Goal: Task Accomplishment & Management: Complete application form

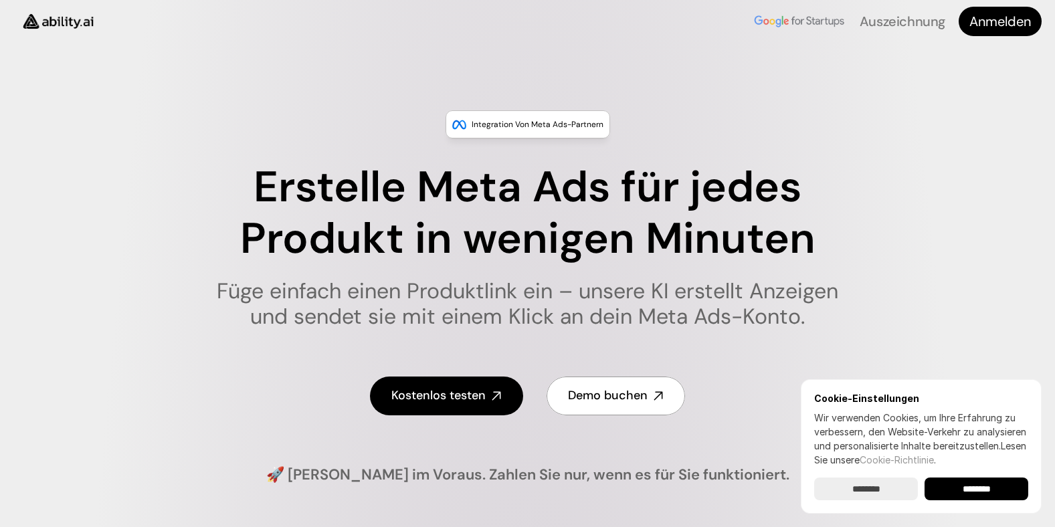
click at [998, 485] on input "******" at bounding box center [977, 489] width 104 height 23
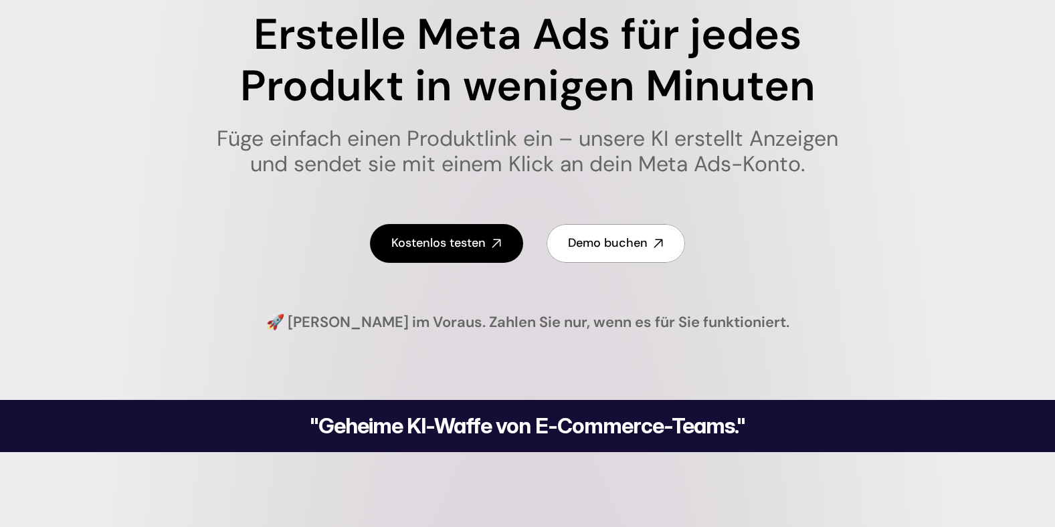
scroll to position [67, 0]
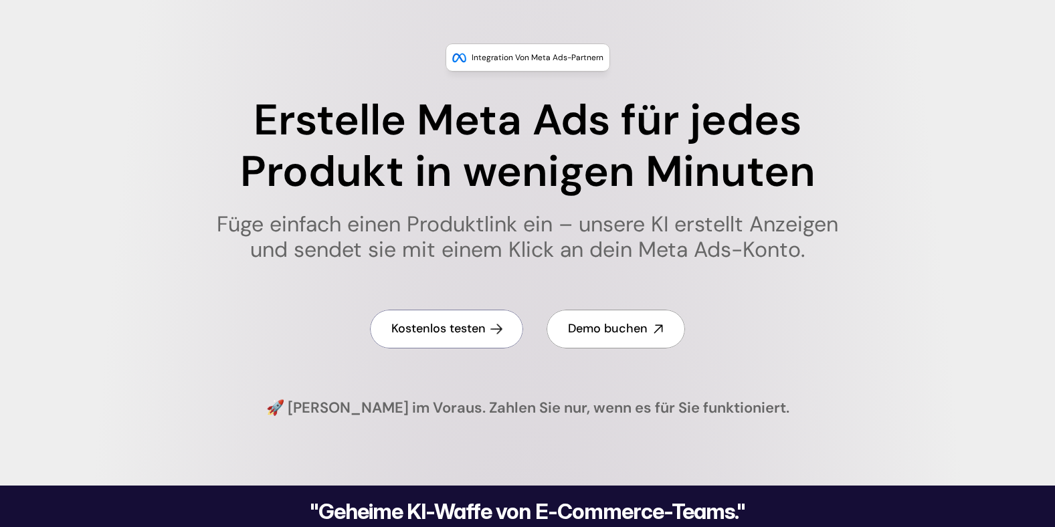
click at [453, 329] on h4 "Kostenlos testen" at bounding box center [438, 328] width 94 height 17
